Goal: Transaction & Acquisition: Purchase product/service

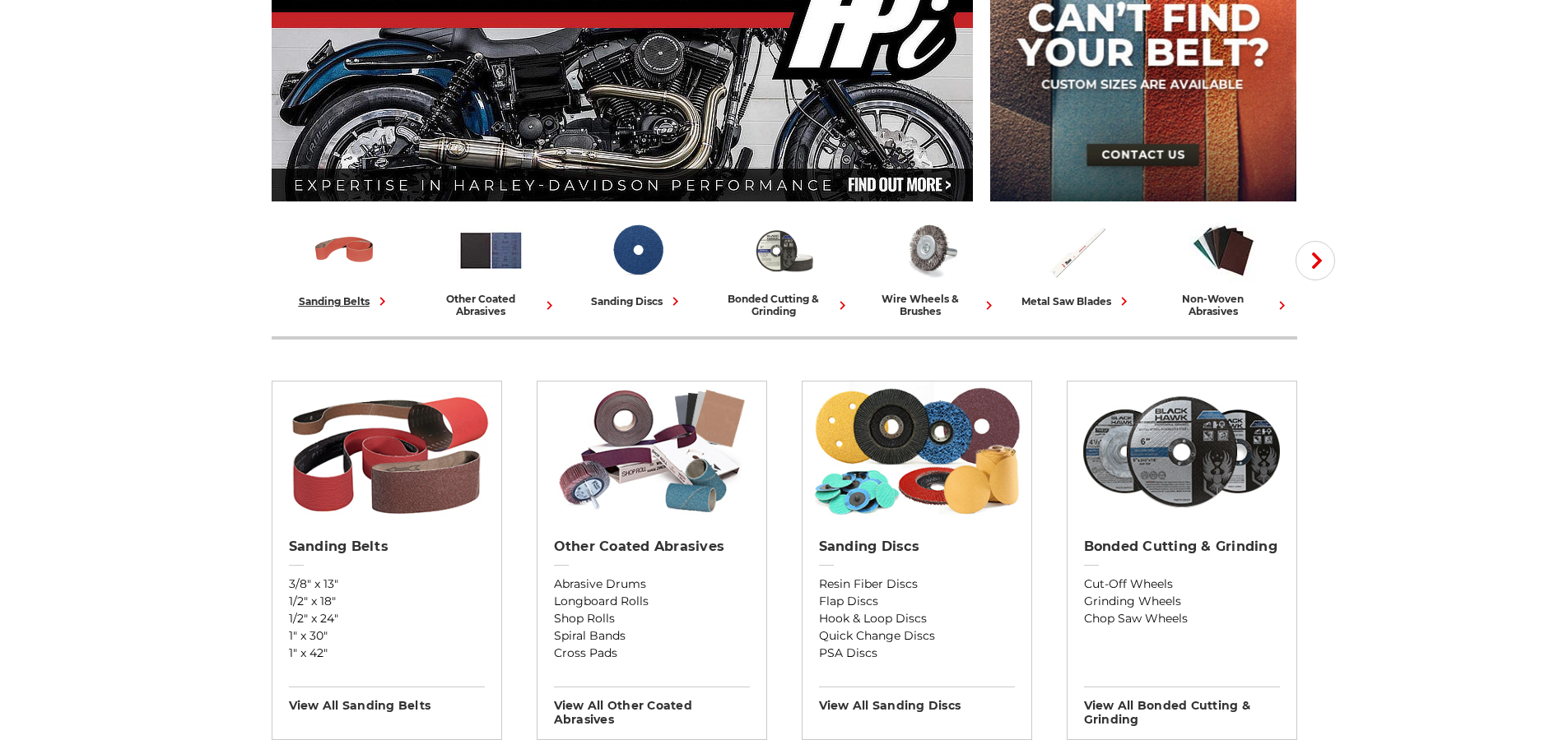
click at [347, 301] on div "sanding belts" at bounding box center [345, 300] width 92 height 17
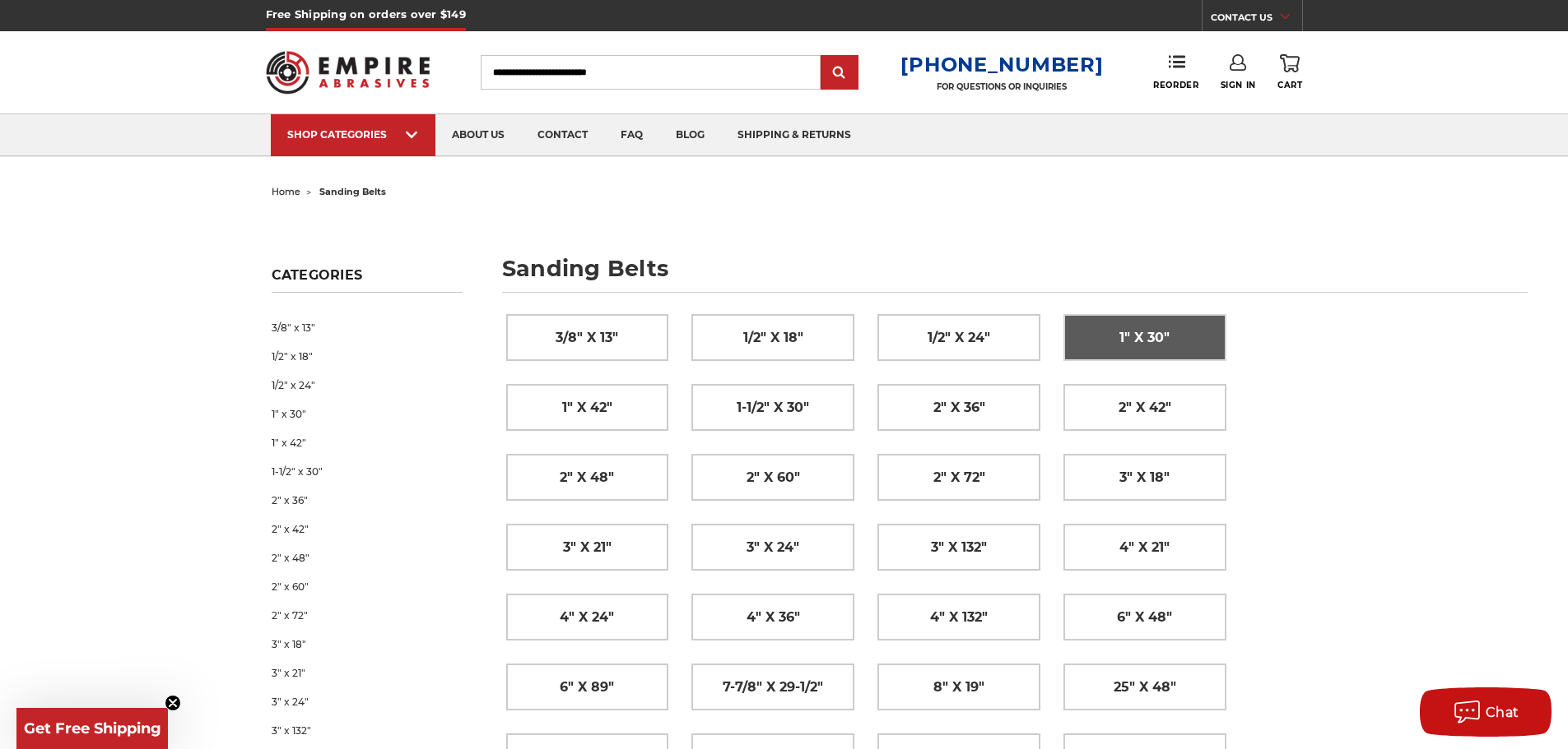
click at [1144, 342] on span "1" x 30"" at bounding box center [1144, 337] width 50 height 28
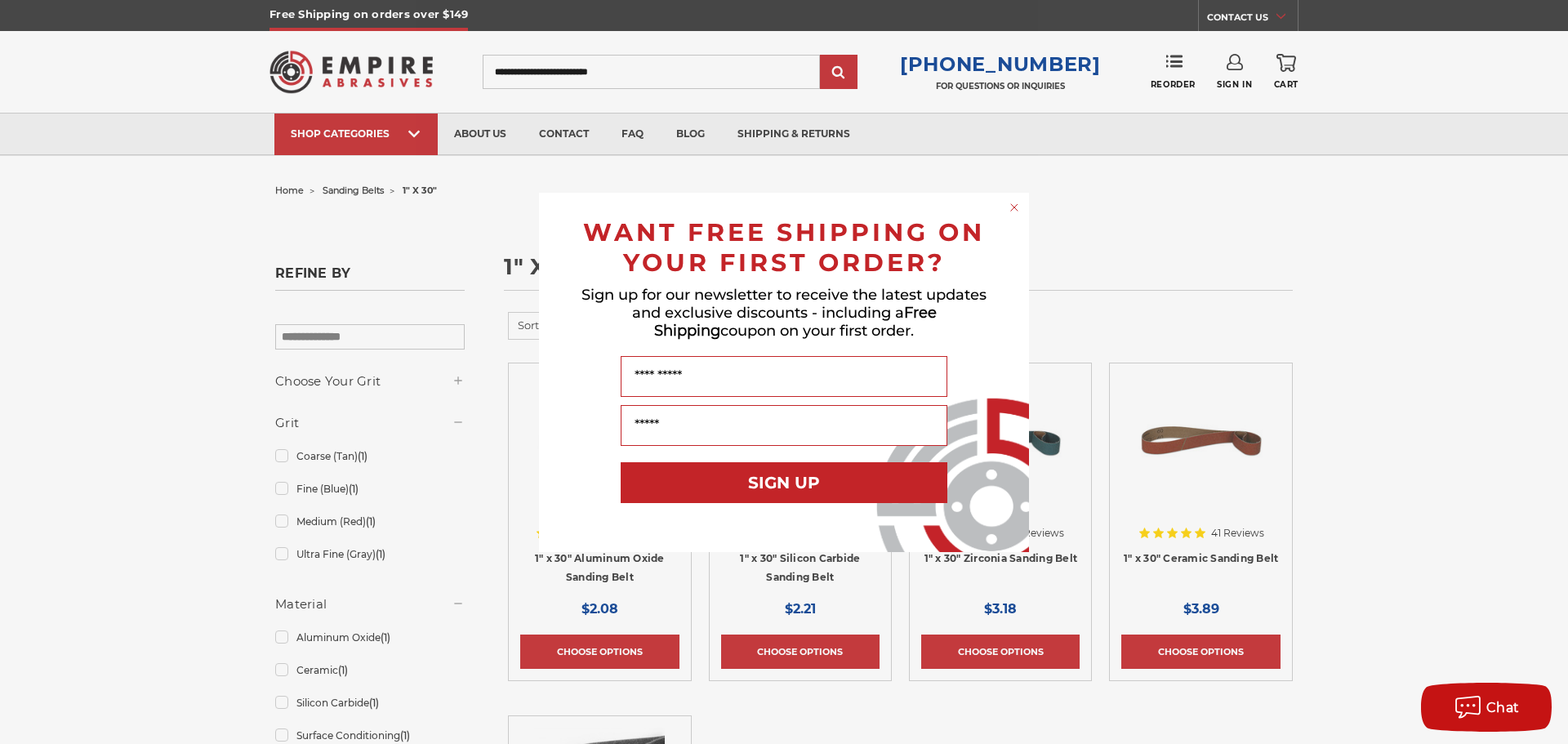
click at [1016, 210] on circle "Close dialog" at bounding box center [1014, 207] width 15 height 15
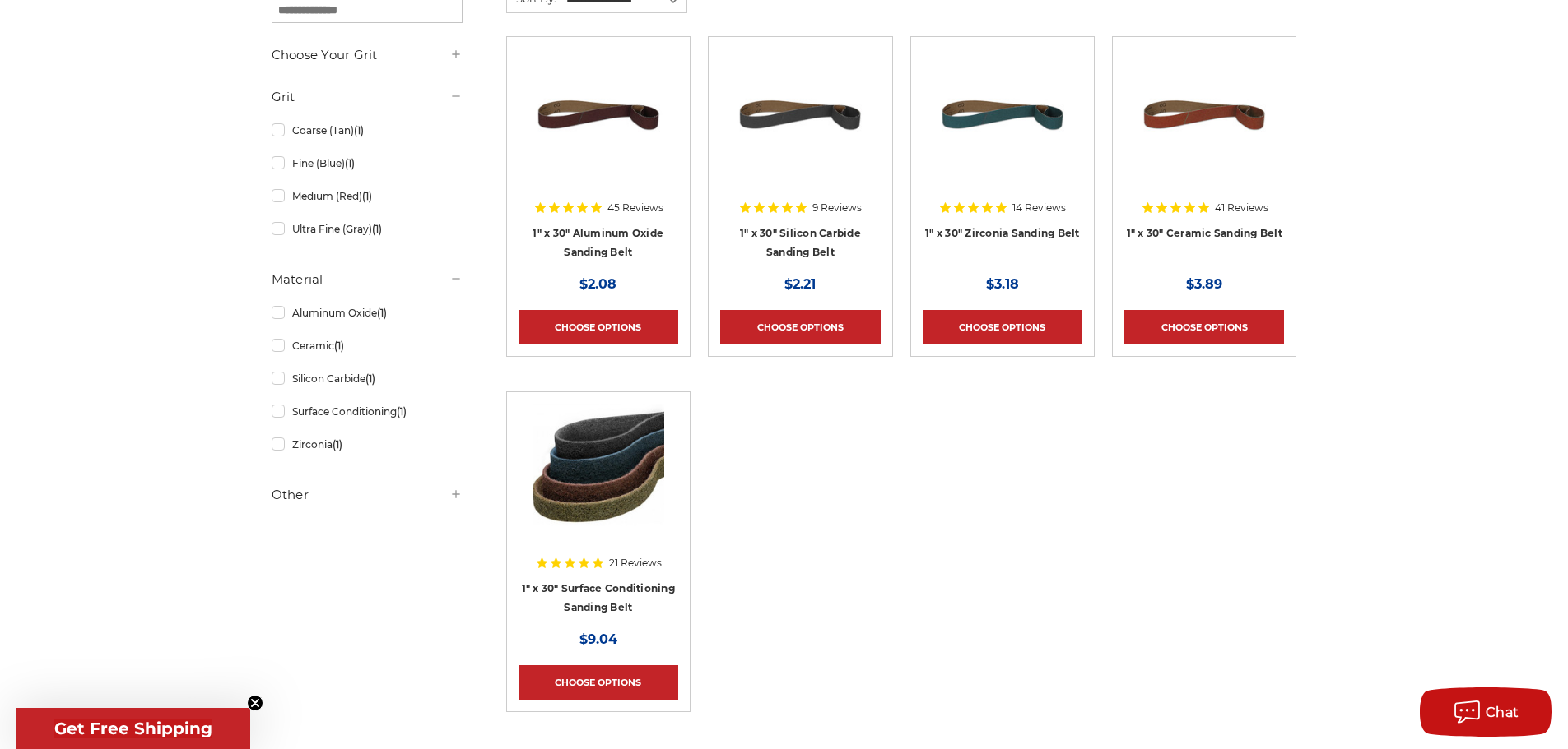
scroll to position [247, 0]
